Goal: Check status: Check status

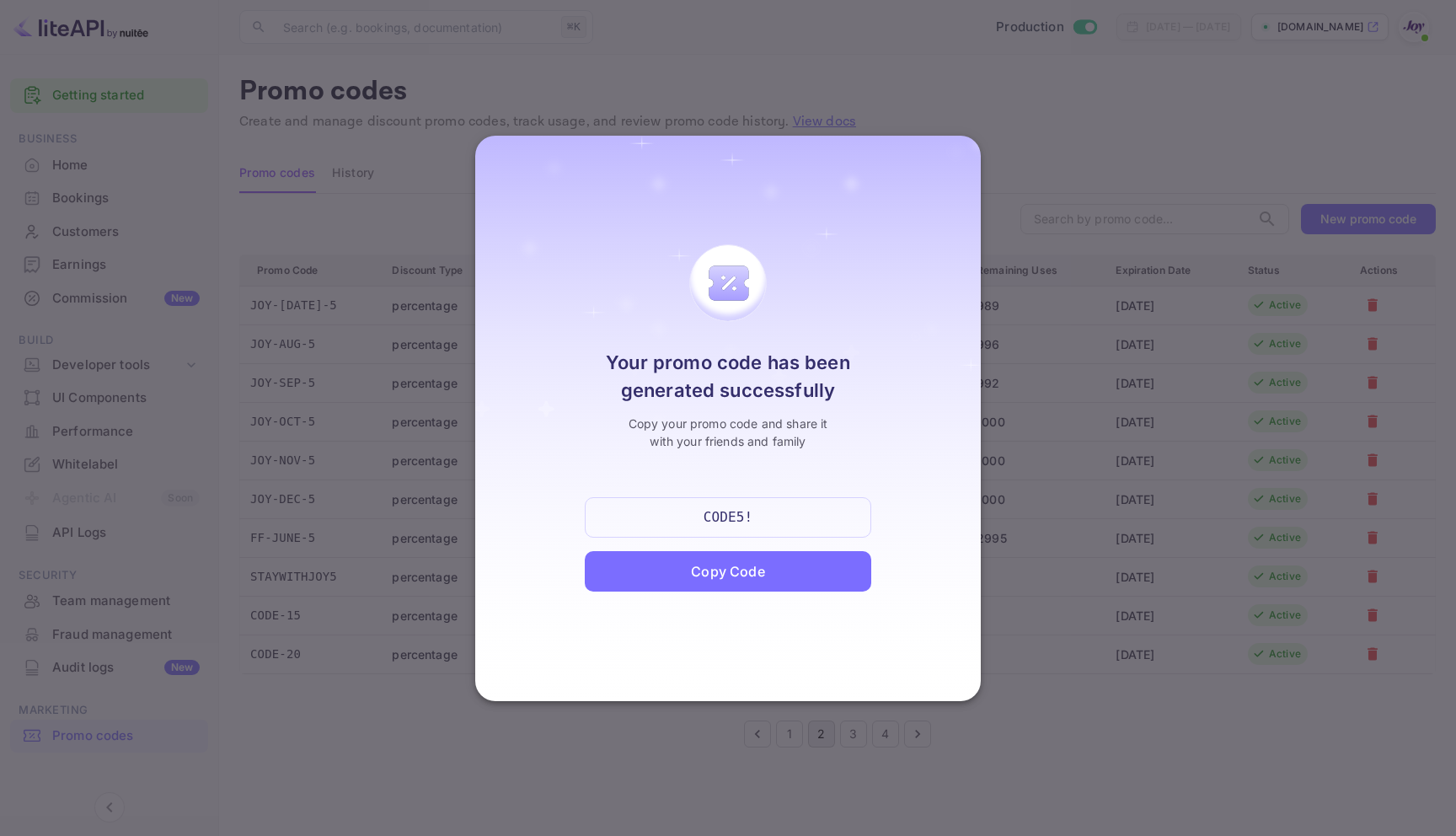
click at [559, 103] on div at bounding box center [728, 418] width 1456 height 836
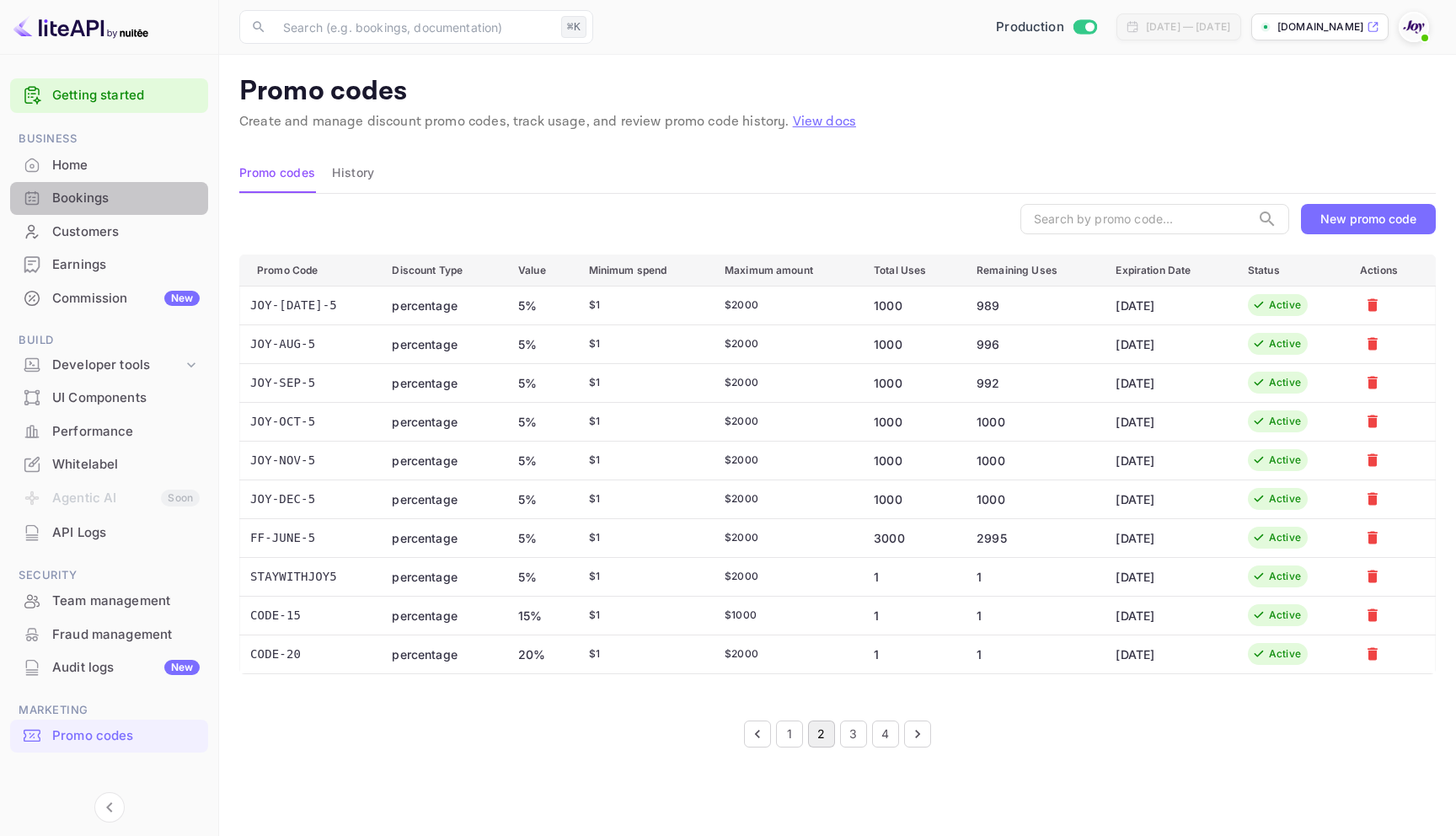
click at [60, 202] on div "Bookings" at bounding box center [126, 198] width 148 height 20
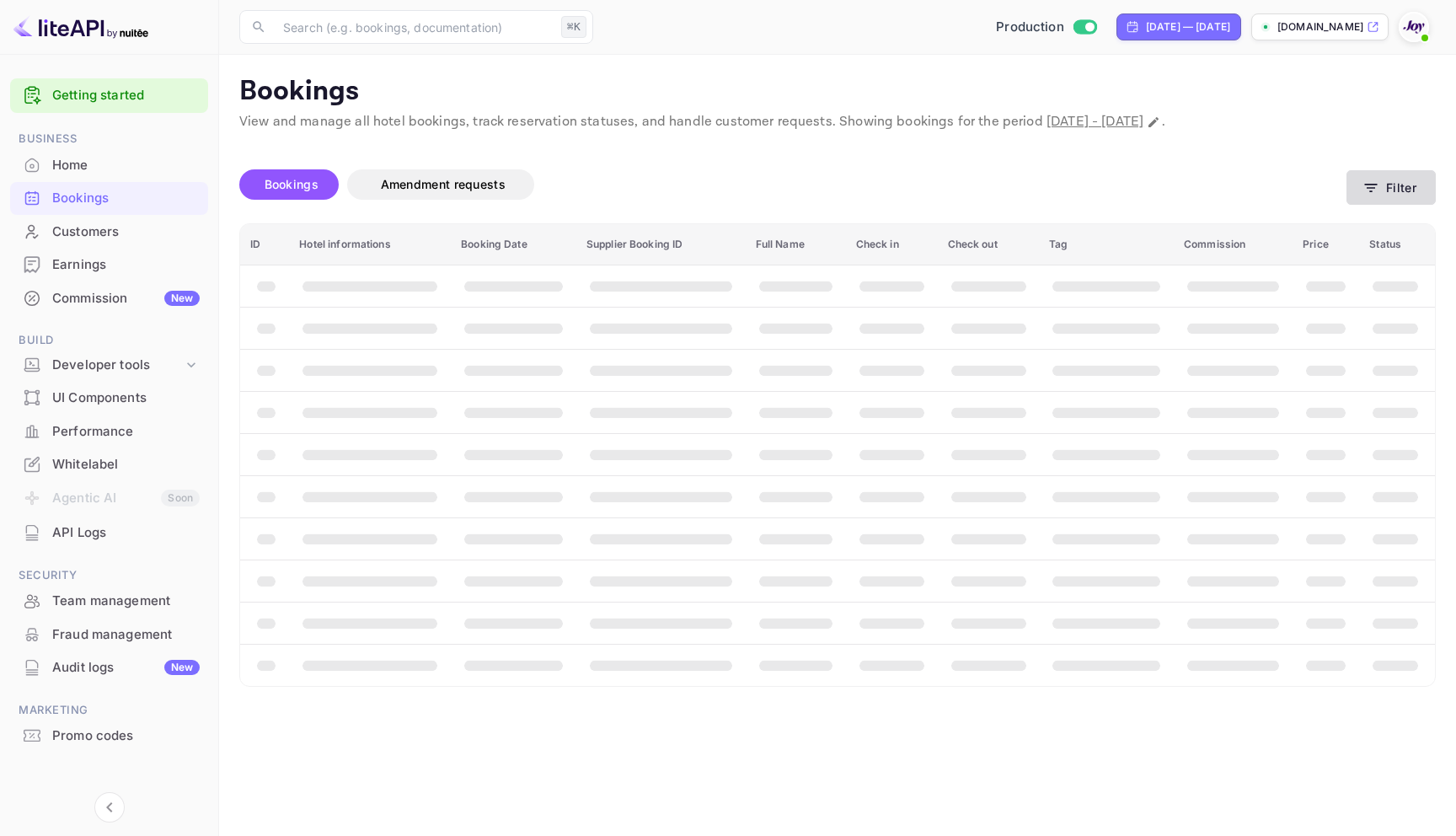
click at [1404, 192] on button "Filter" at bounding box center [1390, 187] width 89 height 35
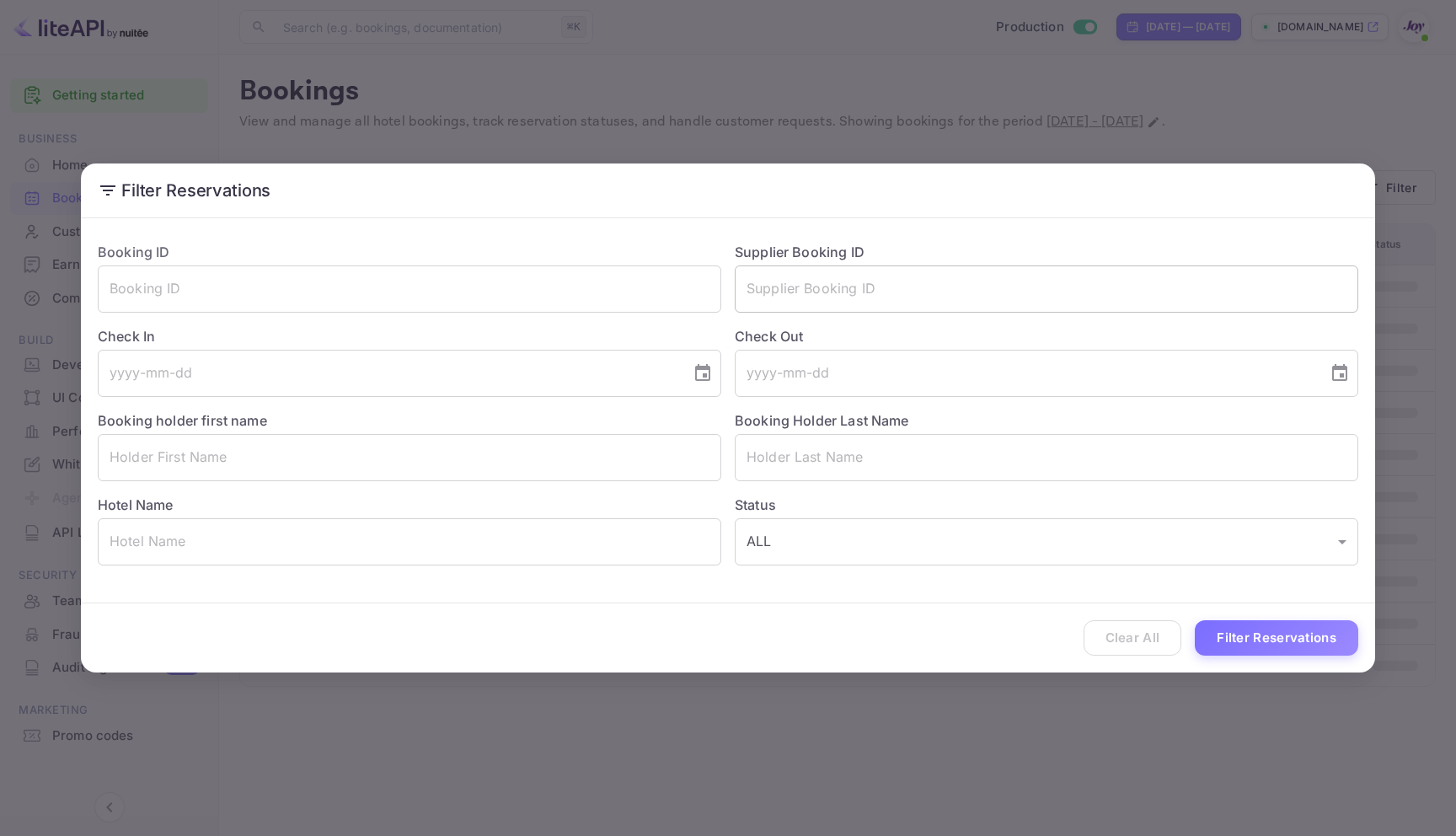
click at [847, 307] on input "text" at bounding box center [1045, 289] width 623 height 47
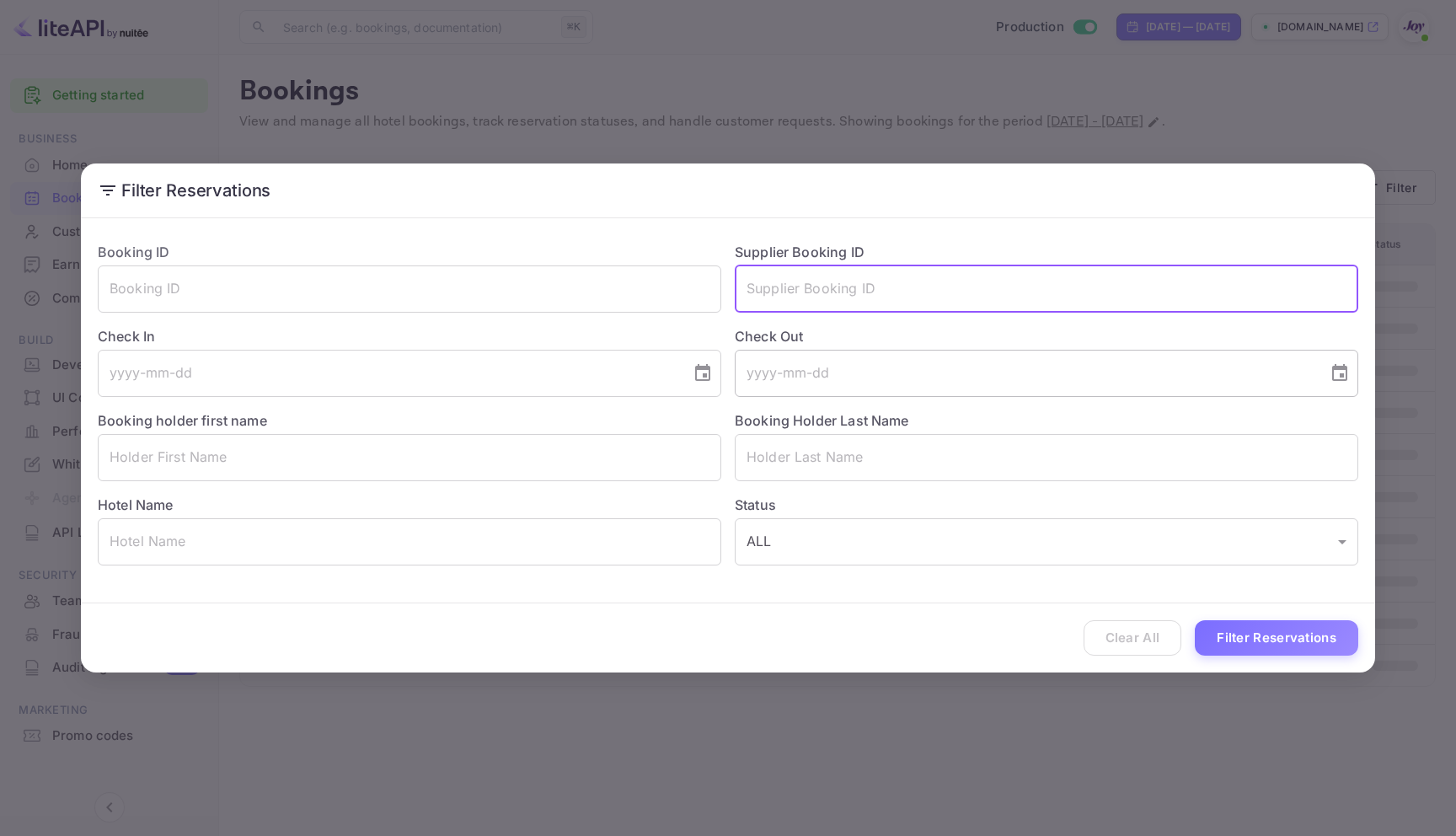
paste input "8883467"
type input "8883467"
click at [1289, 647] on button "Filter Reservations" at bounding box center [1276, 639] width 164 height 36
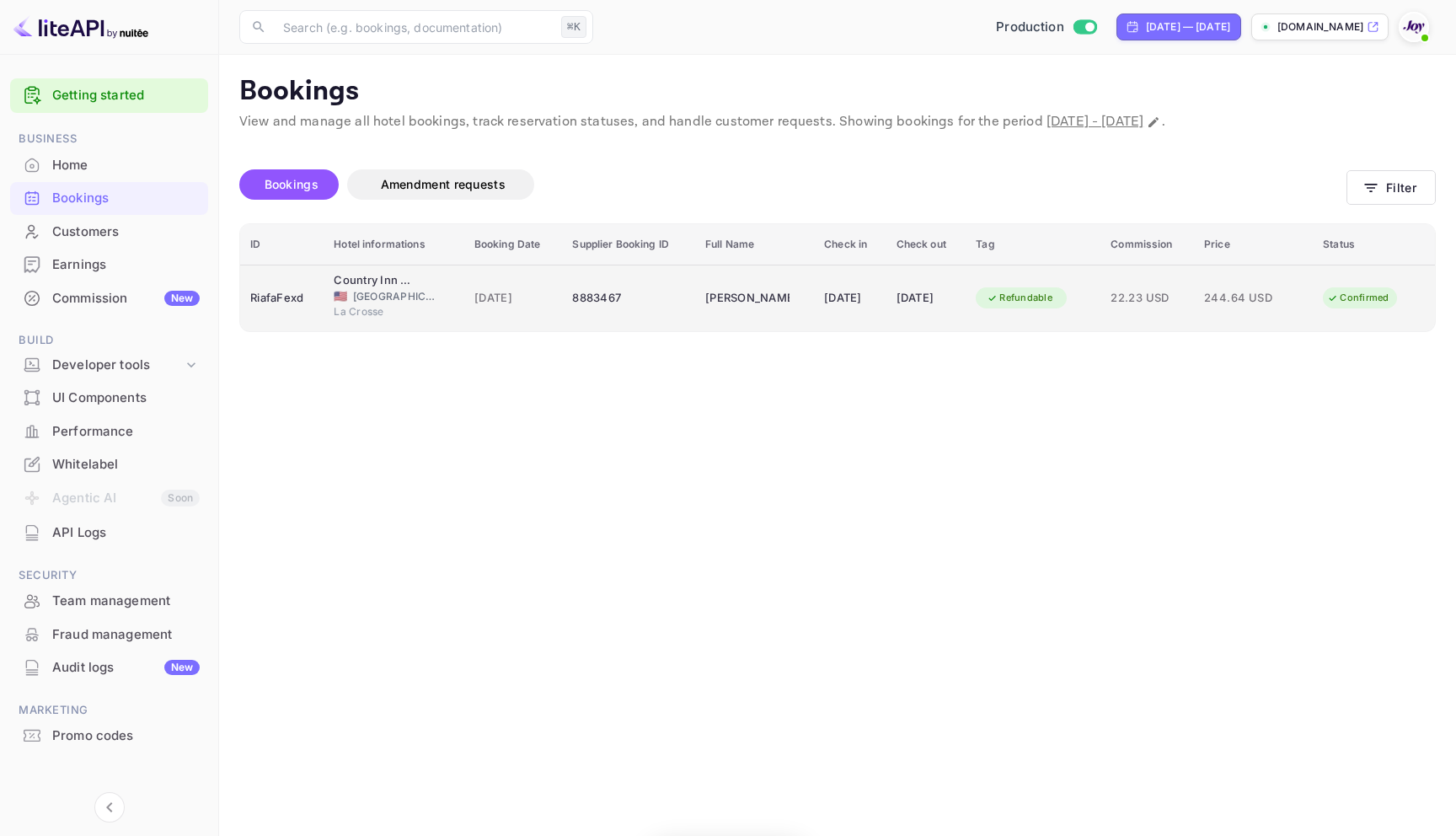
click at [432, 282] on div "Country Inn & Suites by [PERSON_NAME], [GEOGRAPHIC_DATA], [GEOGRAPHIC_DATA] 🇺🇸 …" at bounding box center [393, 298] width 120 height 52
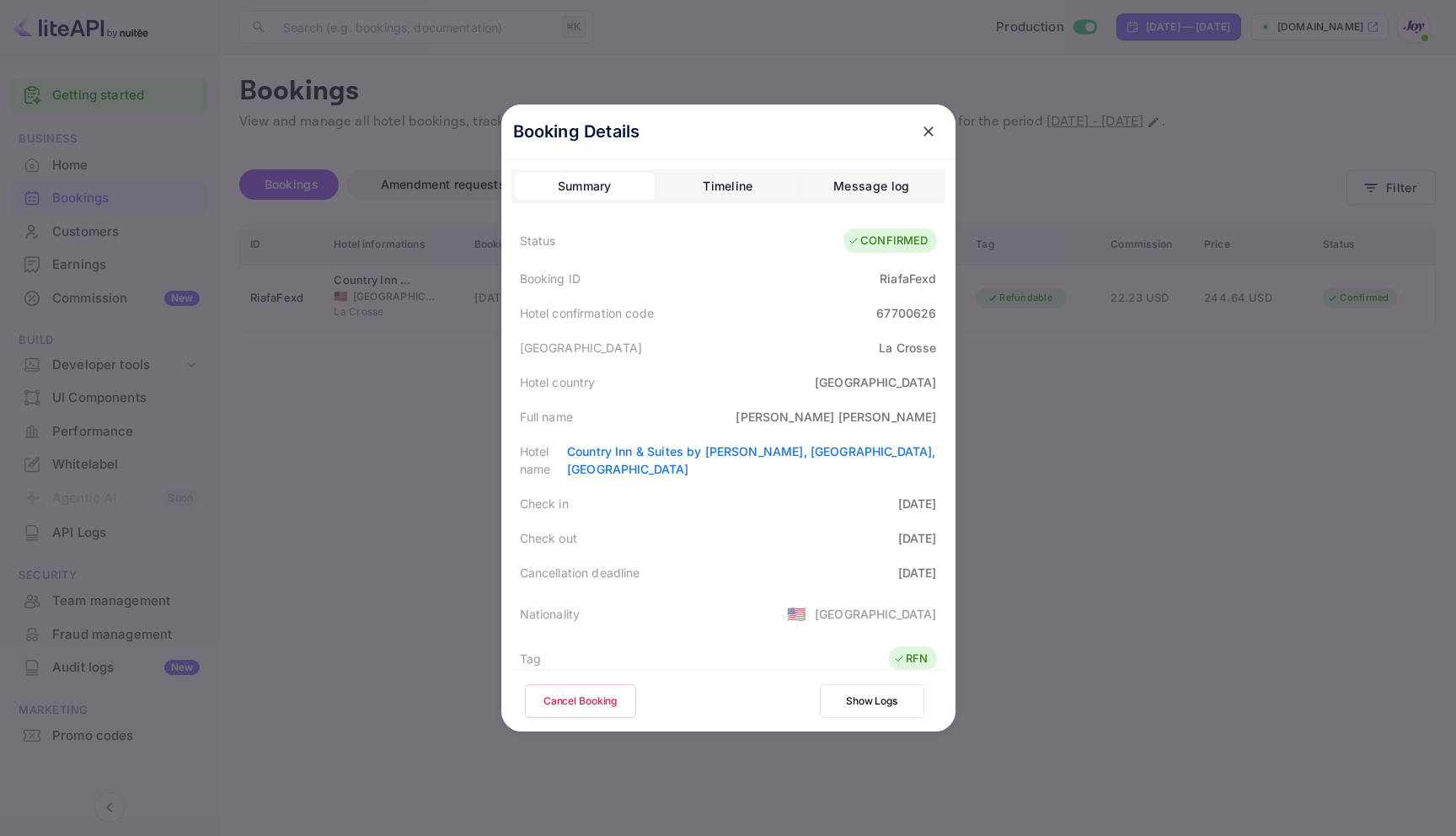
click at [407, 377] on div at bounding box center [728, 418] width 1456 height 836
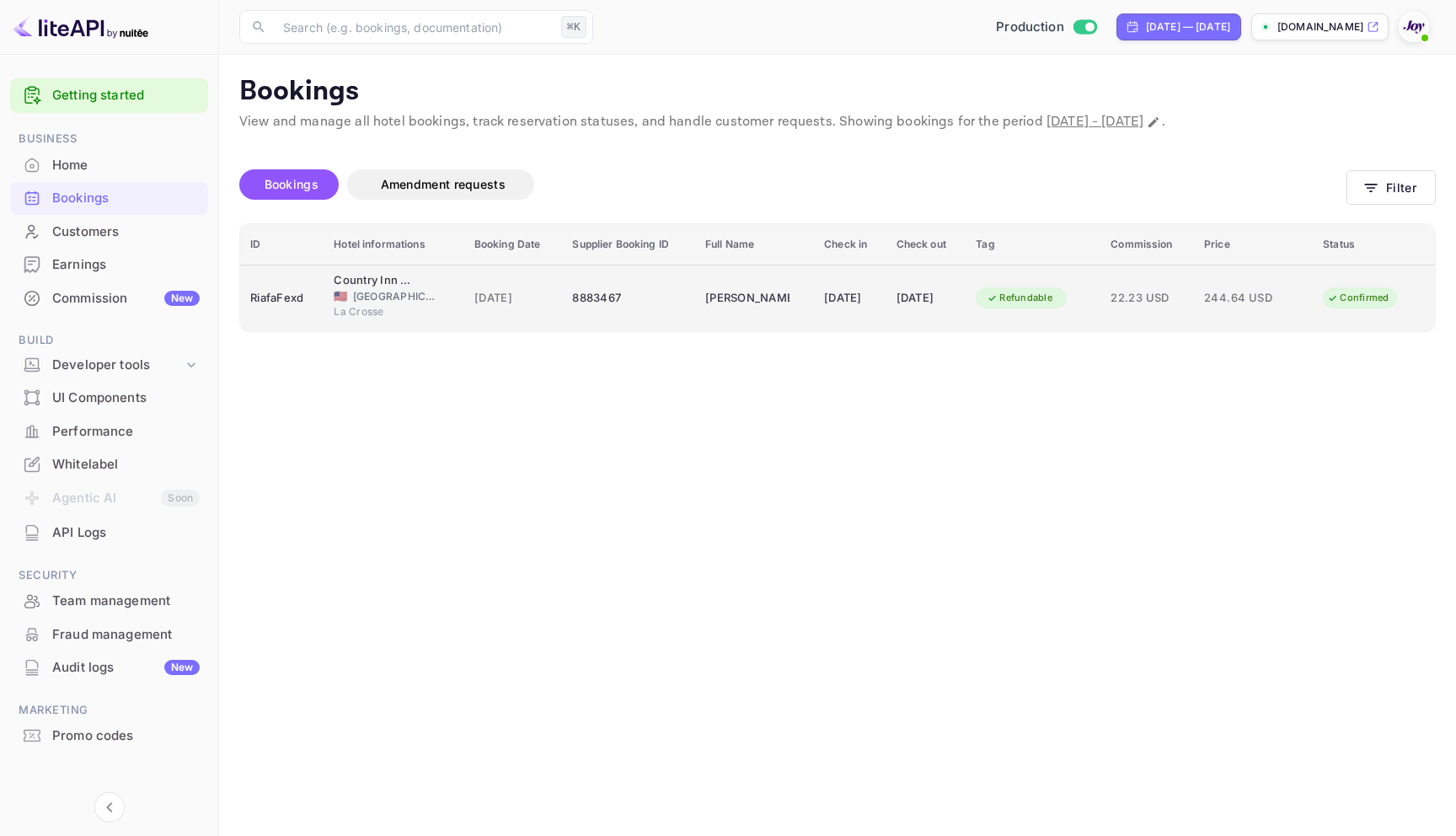
click at [609, 287] on div "8883467" at bounding box center [628, 298] width 113 height 27
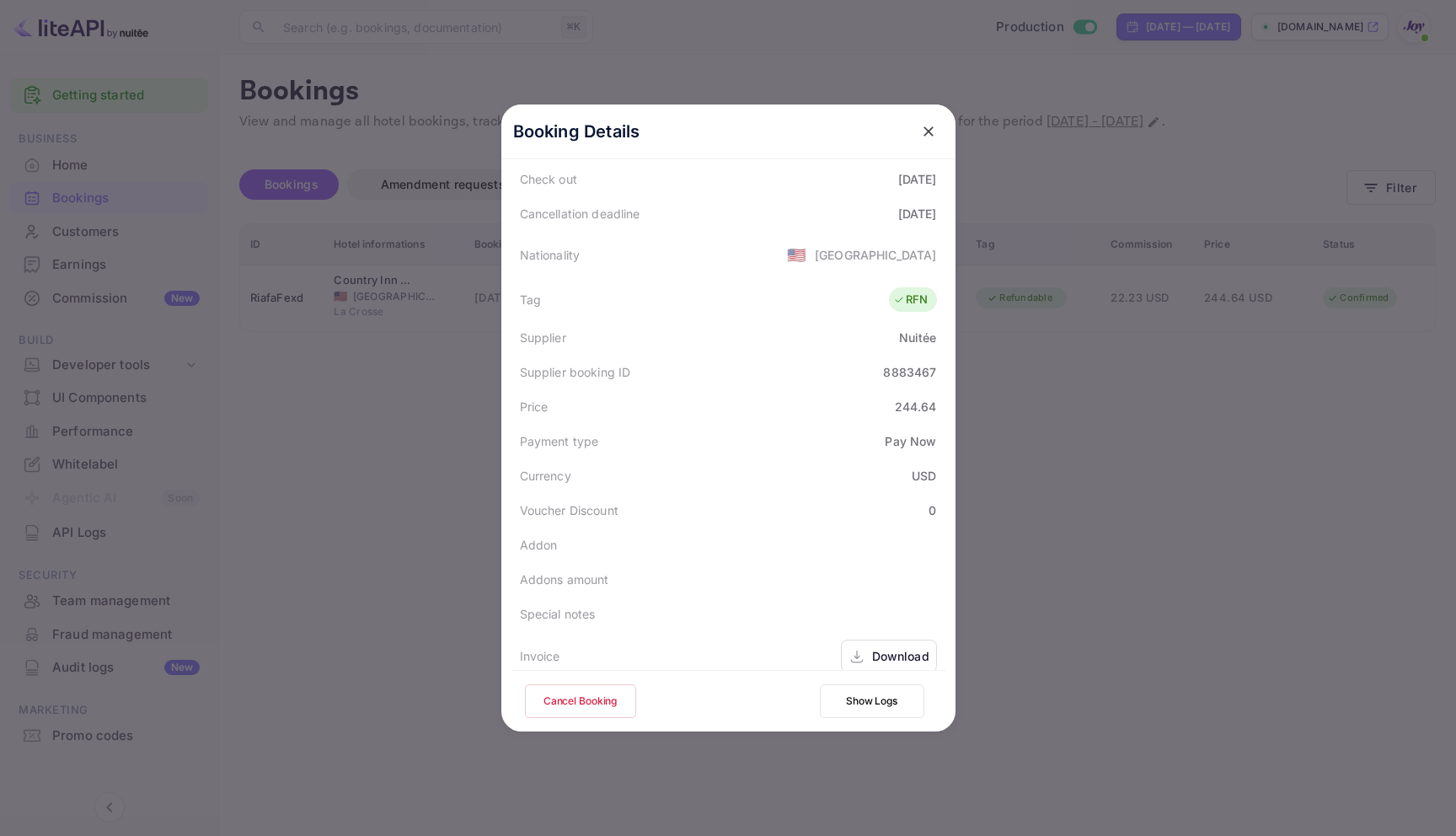
scroll to position [409, 0]
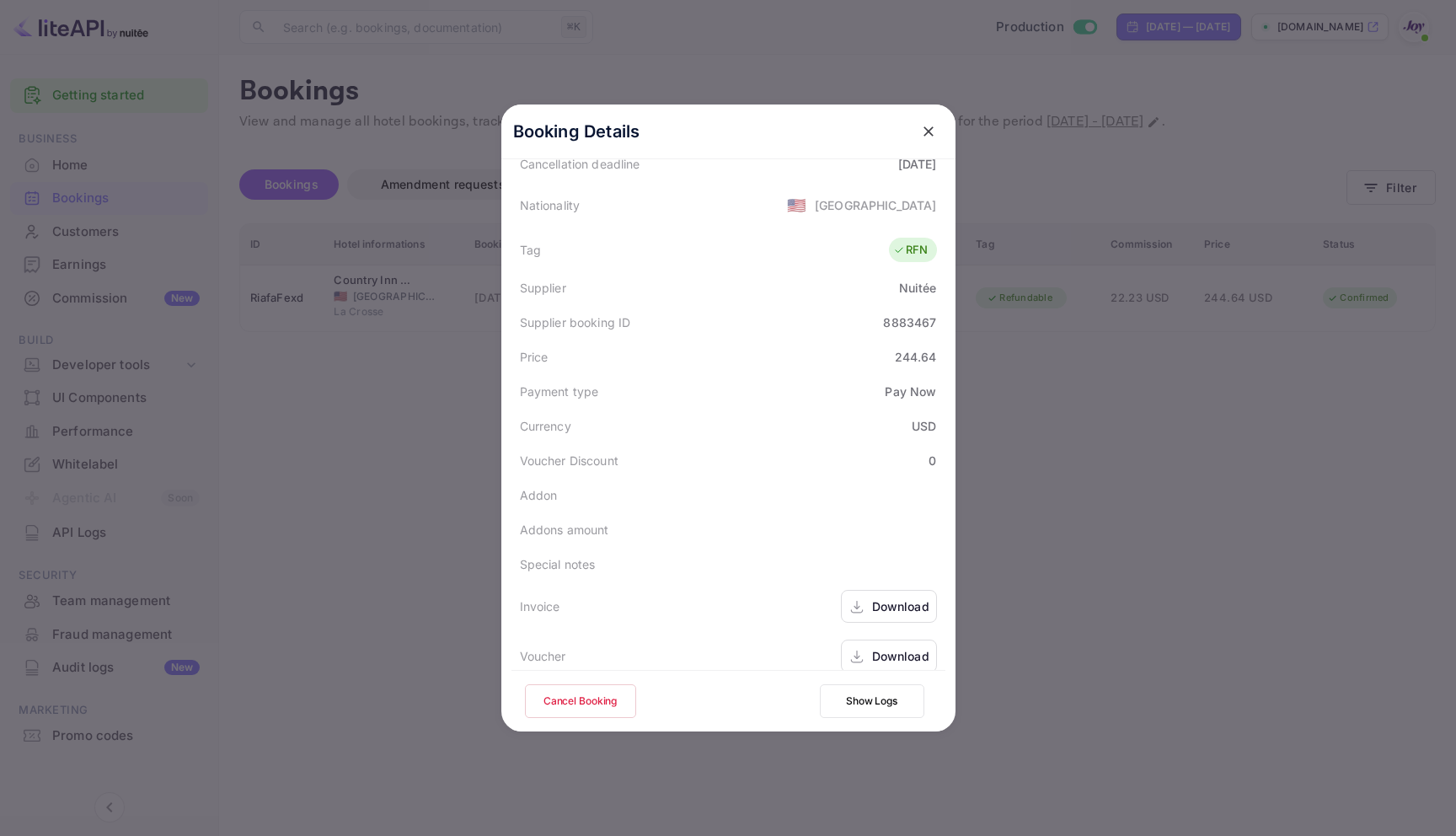
click at [860, 711] on button "Show Logs" at bounding box center [872, 702] width 105 height 34
click at [836, 697] on button "Show Logs" at bounding box center [872, 702] width 105 height 34
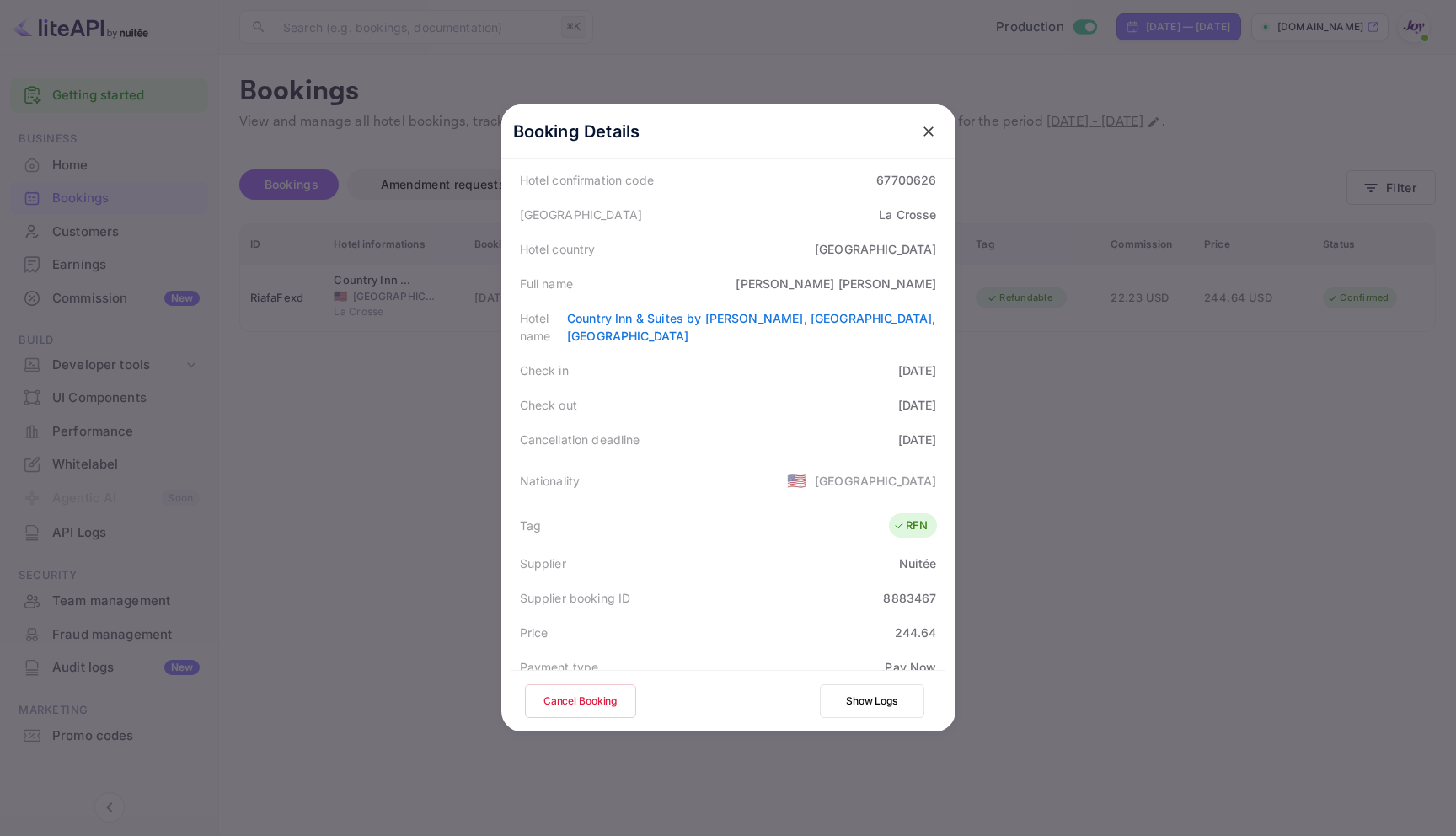
scroll to position [0, 0]
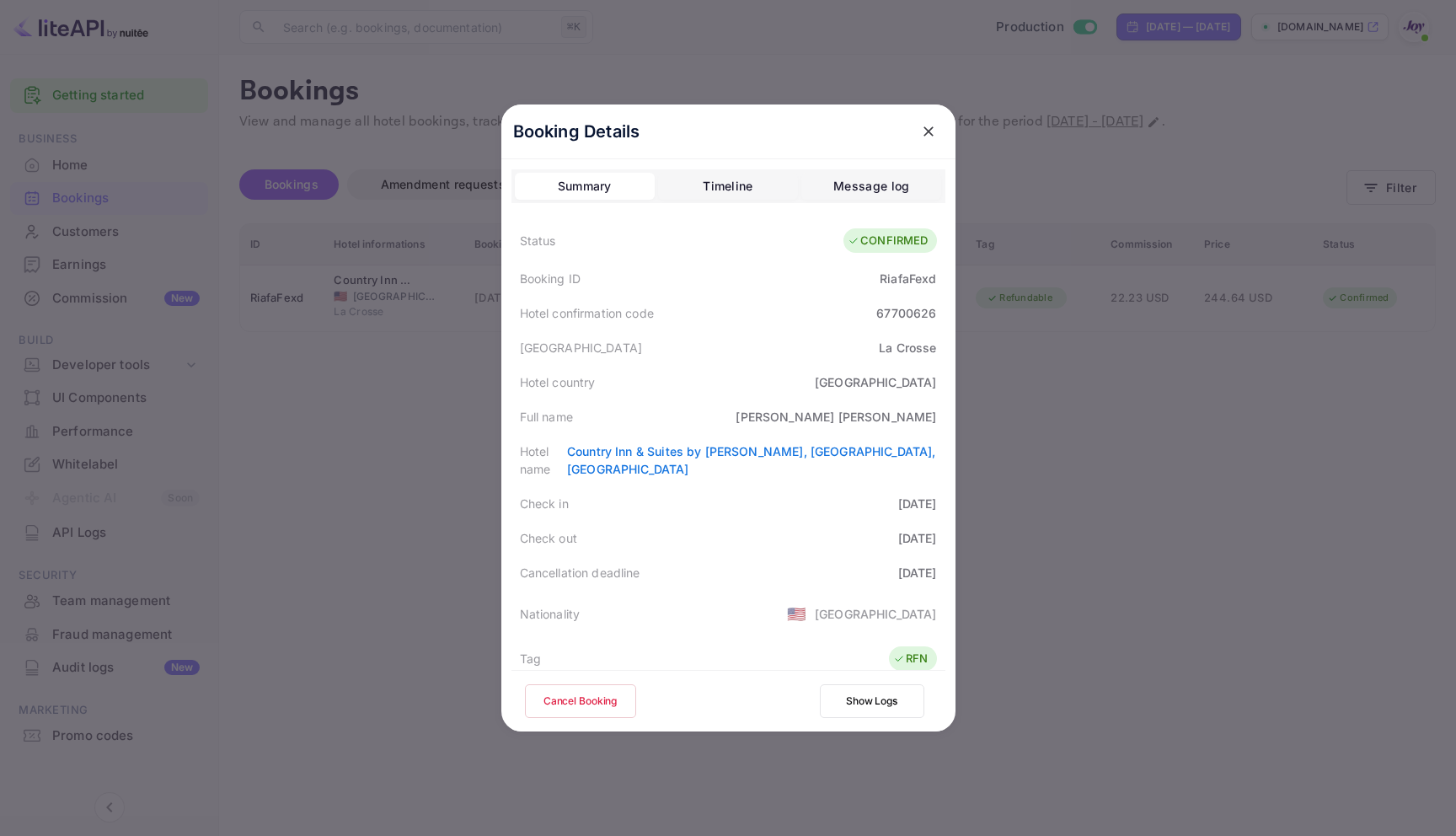
click at [869, 703] on button "Show Logs" at bounding box center [872, 702] width 105 height 34
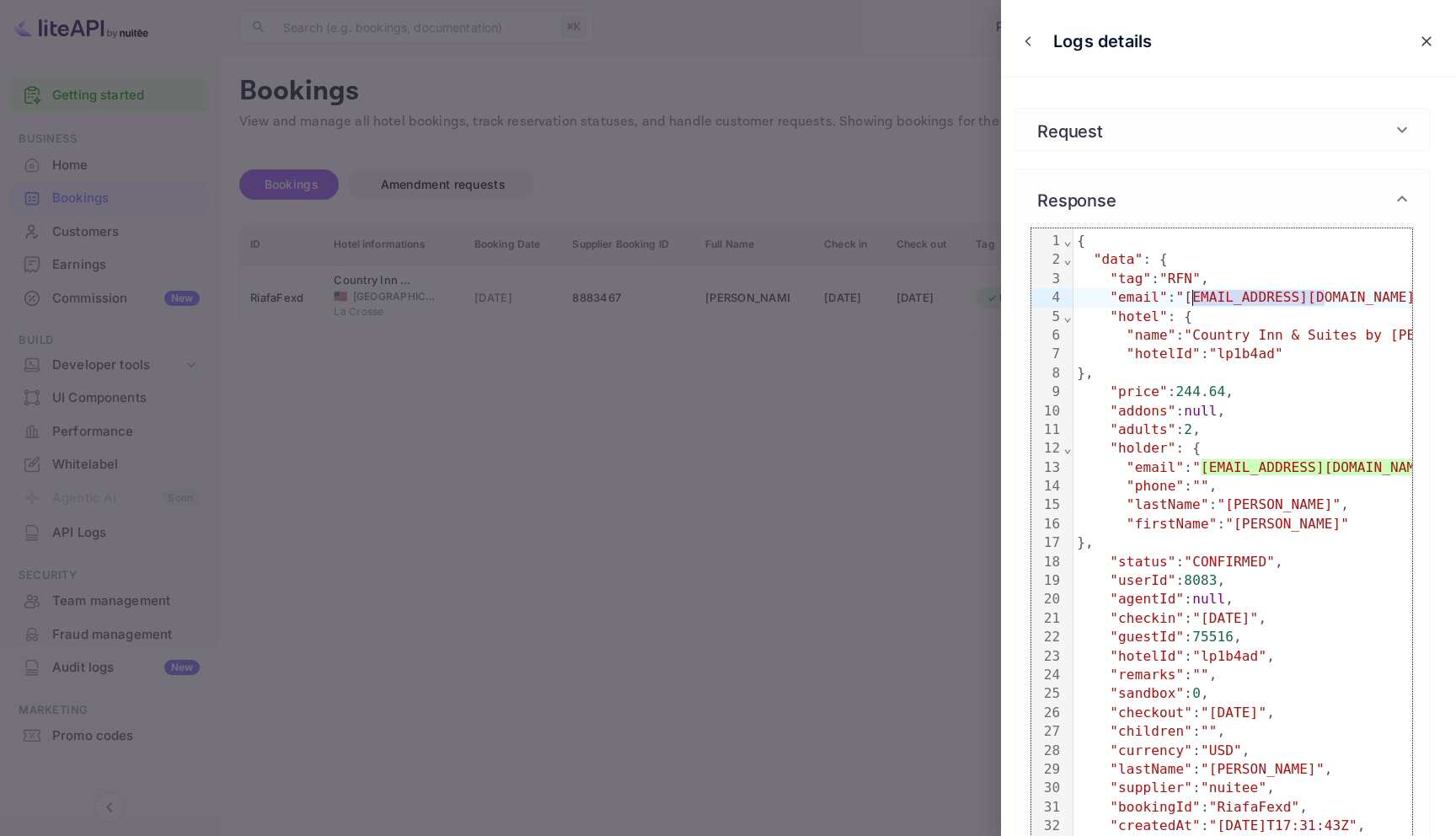
drag, startPoint x: 1321, startPoint y: 299, endPoint x: 1192, endPoint y: 300, distance: 129.0
click at [1192, 300] on span ""[EMAIL_ADDRESS][DOMAIN_NAME]"" at bounding box center [1300, 297] width 247 height 16
copy span "[EMAIL_ADDRESS][DOMAIN_NAME]"
click at [820, 48] on div at bounding box center [728, 418] width 1456 height 836
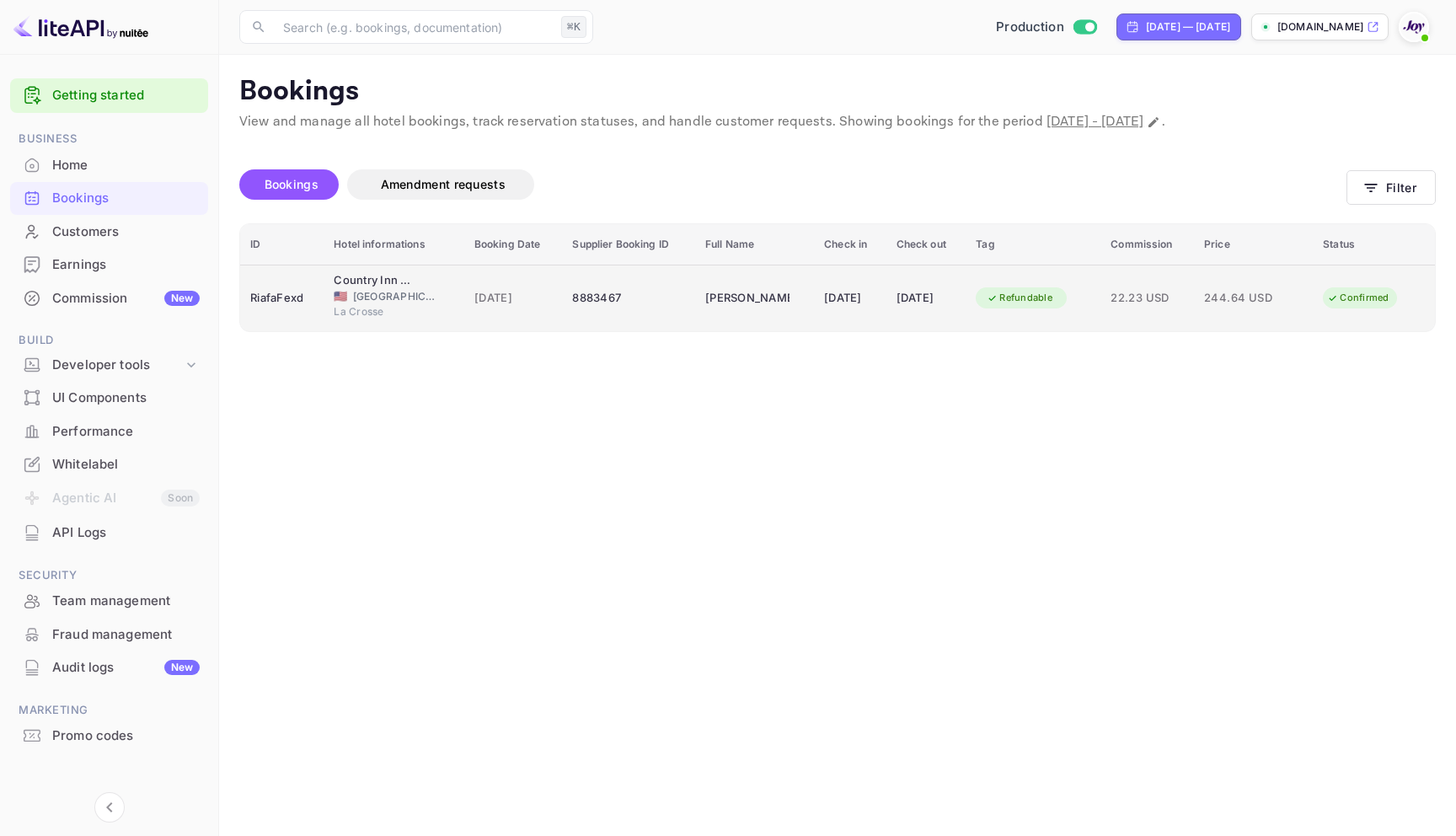
click at [619, 288] on div "8883467" at bounding box center [628, 298] width 113 height 27
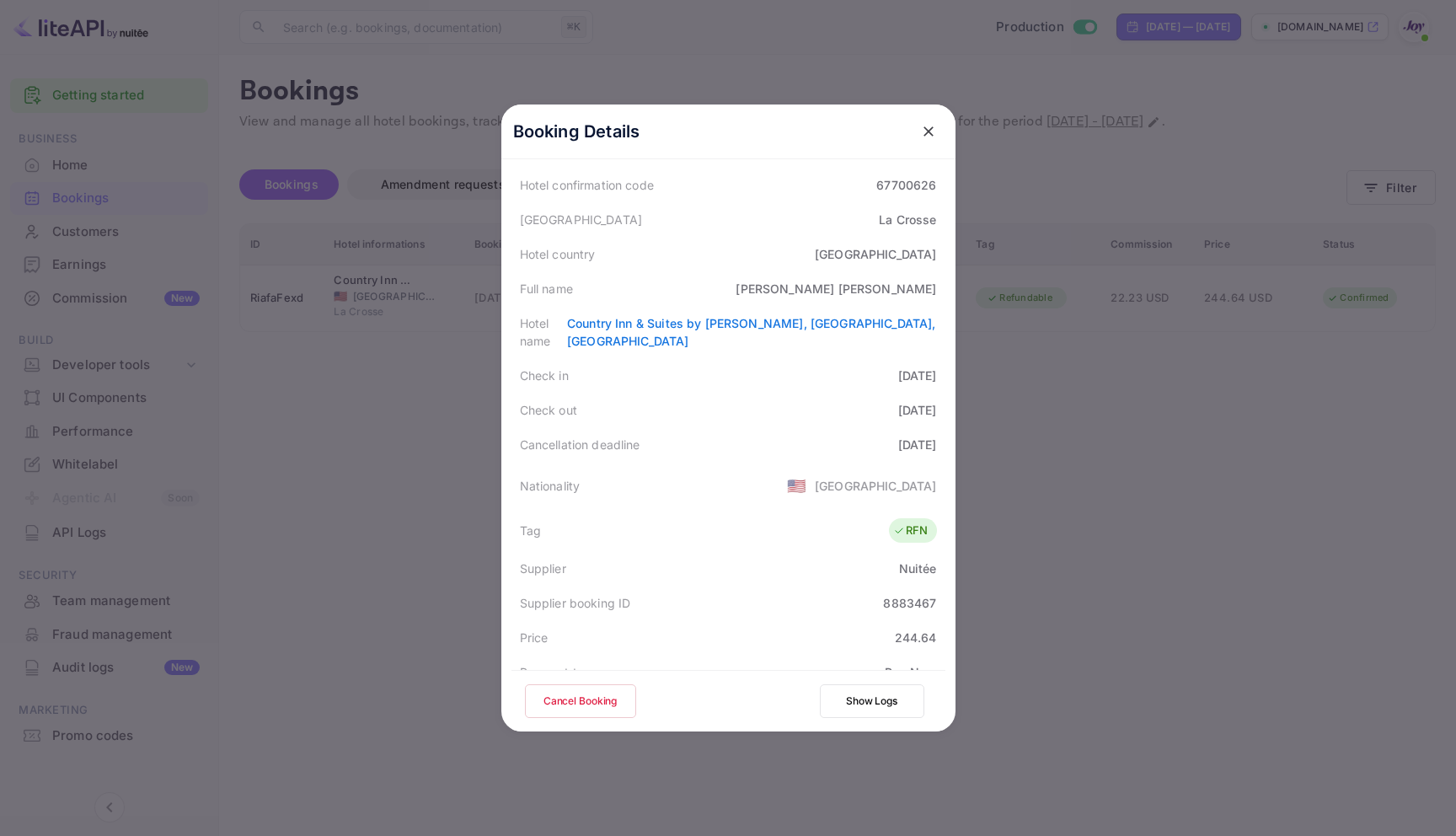
scroll to position [409, 0]
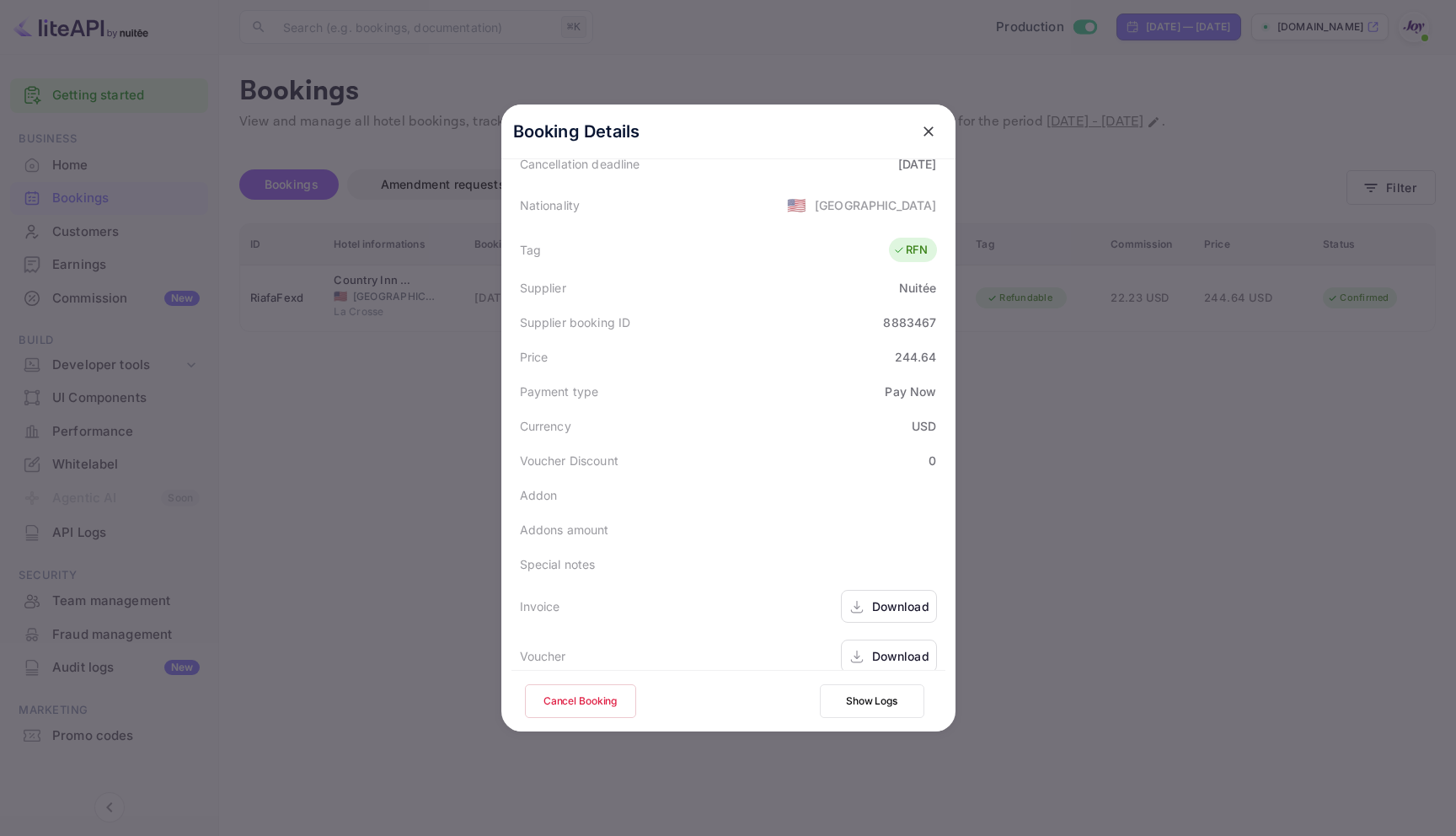
click at [1141, 494] on div at bounding box center [728, 418] width 1456 height 836
